Goal: Task Accomplishment & Management: Manage account settings

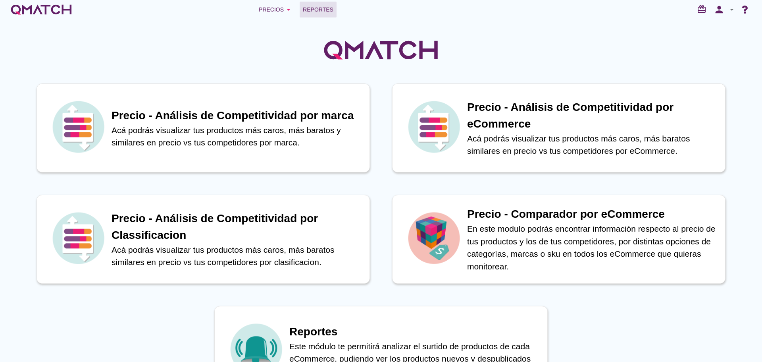
click at [310, 9] on span "Reportes" at bounding box center [318, 10] width 31 height 10
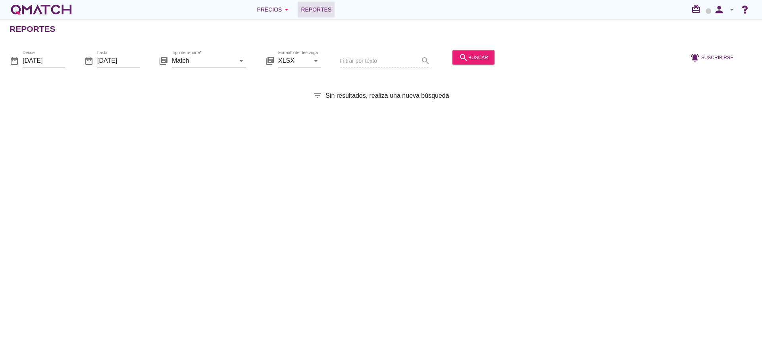
click at [487, 54] on div "search buscar" at bounding box center [474, 61] width 48 height 27
click at [481, 54] on button "search buscar" at bounding box center [474, 57] width 42 height 14
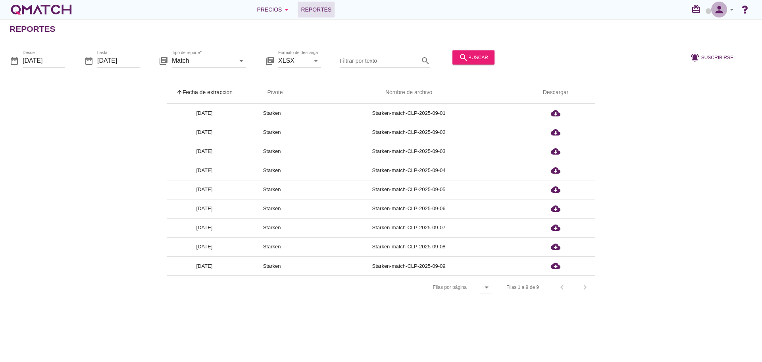
click at [722, 14] on icon "person" at bounding box center [720, 9] width 16 height 11
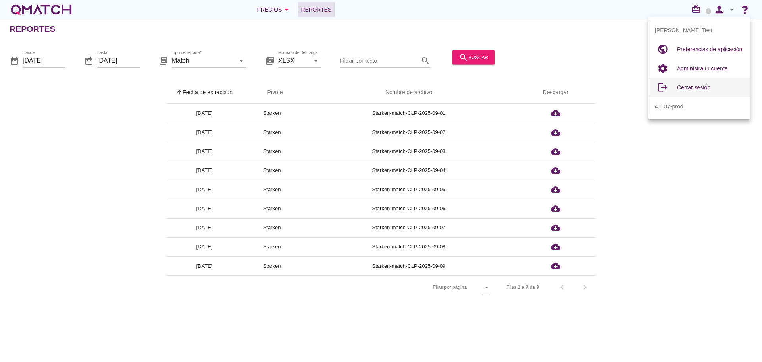
click at [710, 90] on div "Cerrar sesión" at bounding box center [710, 88] width 67 height 10
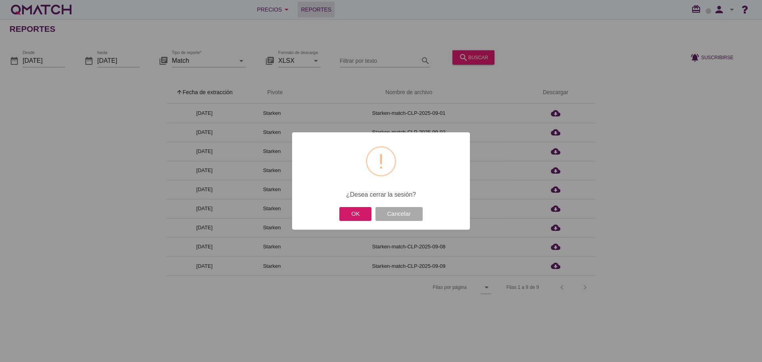
click at [350, 212] on button "OK" at bounding box center [356, 214] width 32 height 14
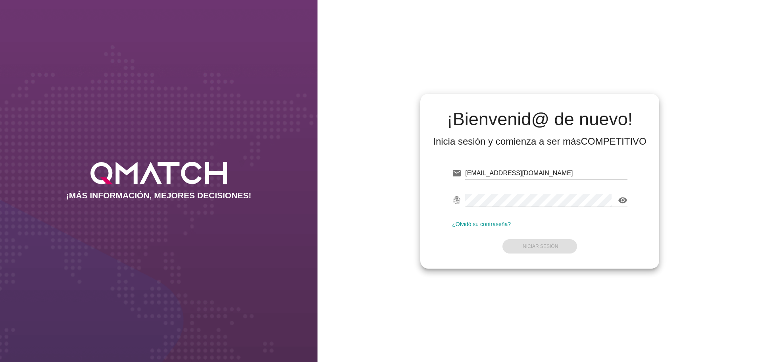
click at [574, 177] on input "[EMAIL_ADDRESS][DOMAIN_NAME]" at bounding box center [546, 173] width 162 height 13
type input "[EMAIL_ADDRESS][DOMAIN_NAME]"
click at [556, 247] on strong "Iniciar Sesión" at bounding box center [540, 246] width 37 height 6
